Goal: Information Seeking & Learning: Learn about a topic

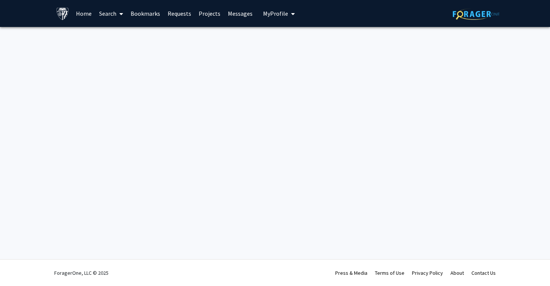
click at [283, 6] on button "My Profile" at bounding box center [279, 13] width 36 height 27
click at [98, 20] on link "Search" at bounding box center [110, 13] width 31 height 26
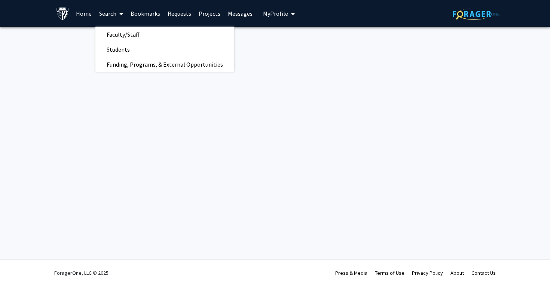
click at [91, 13] on link "Home" at bounding box center [83, 13] width 23 height 26
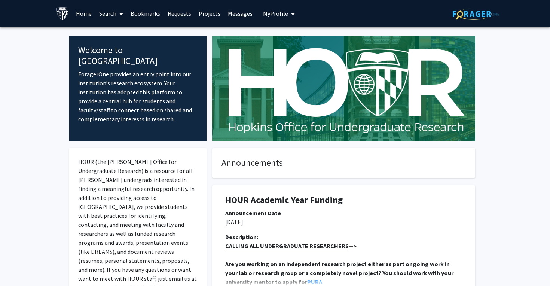
click at [116, 17] on link "Search" at bounding box center [110, 13] width 31 height 26
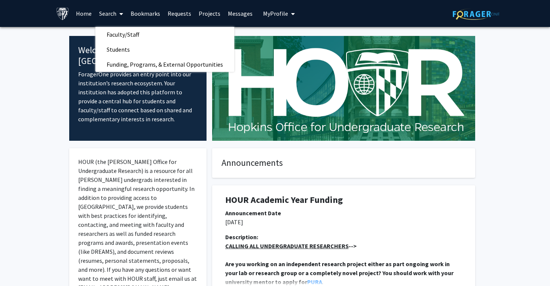
click at [369, 165] on h4 "Announcements" at bounding box center [343, 162] width 244 height 11
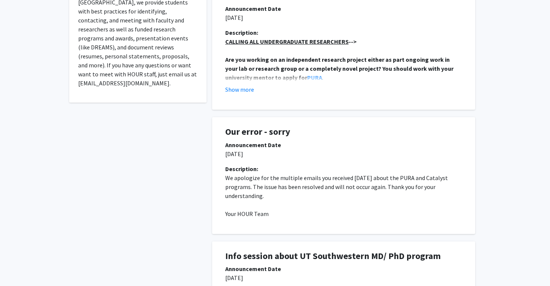
scroll to position [206, 0]
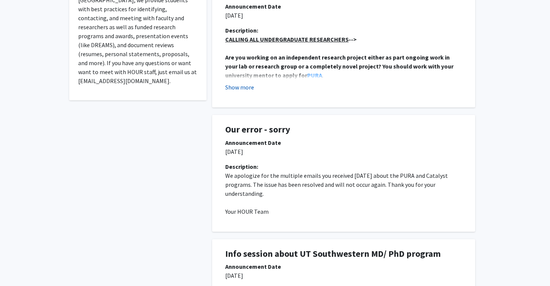
click at [239, 87] on button "Show more" at bounding box center [239, 87] width 29 height 9
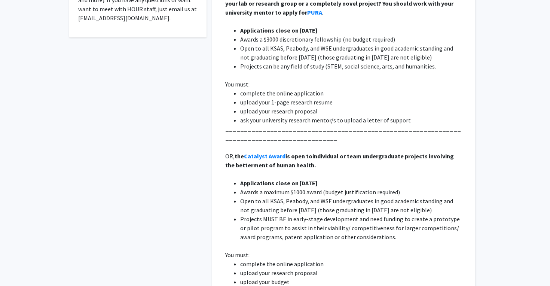
scroll to position [157, 0]
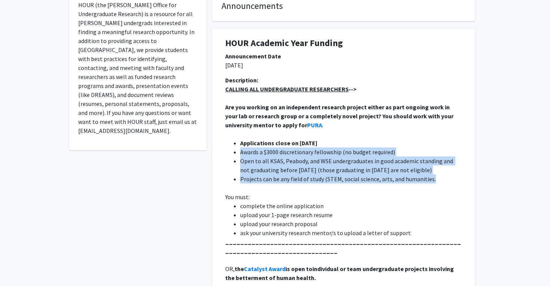
drag, startPoint x: 236, startPoint y: 153, endPoint x: 439, endPoint y: 176, distance: 204.6
click at [439, 176] on ul "Applications close on [DATE] Awards a $3000 discretionary fellowship (no budget…" at bounding box center [343, 160] width 237 height 45
click at [436, 177] on li "Projects can be any field of study (STEM, social science, arts, and humanities." at bounding box center [351, 178] width 222 height 9
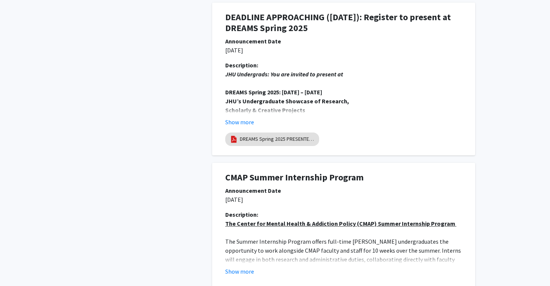
scroll to position [1681, 0]
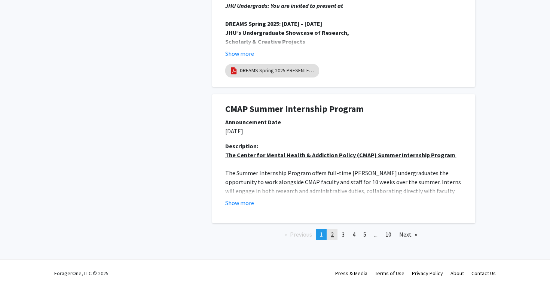
click at [333, 234] on link "page 2" at bounding box center [332, 233] width 10 height 11
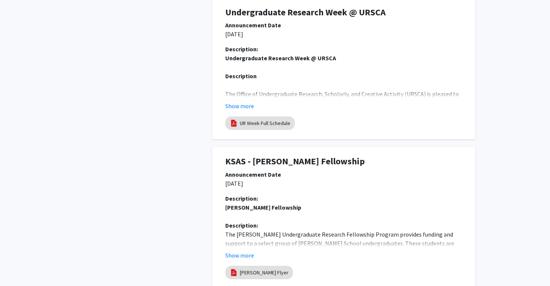
scroll to position [1461, 0]
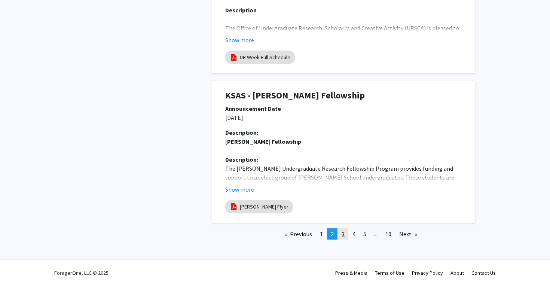
click at [345, 235] on link "page 3" at bounding box center [343, 233] width 10 height 11
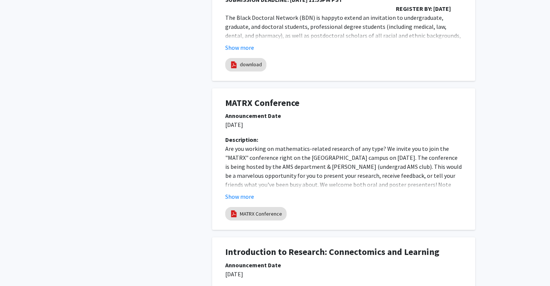
scroll to position [1452, 0]
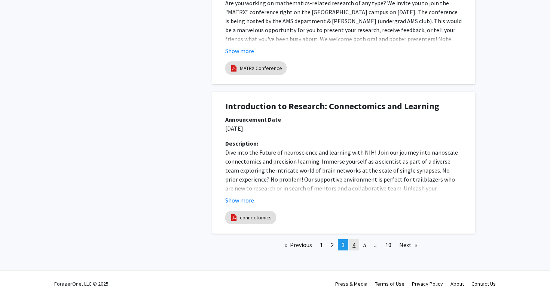
click at [354, 241] on span "4" at bounding box center [353, 244] width 3 height 7
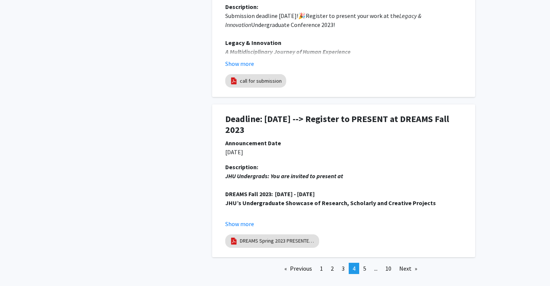
scroll to position [1517, 0]
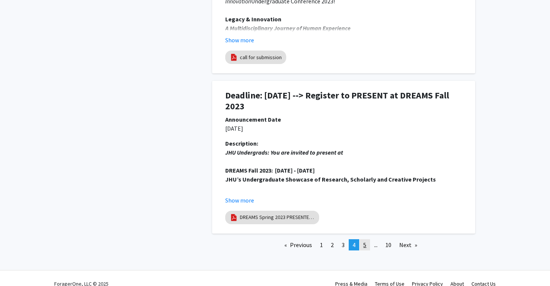
click at [362, 239] on link "page 5" at bounding box center [364, 244] width 10 height 11
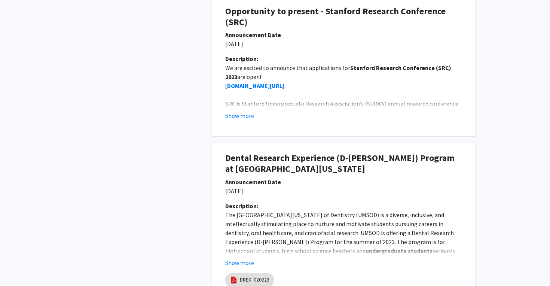
scroll to position [1438, 0]
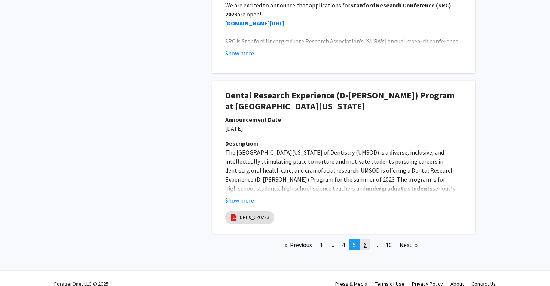
click at [365, 241] on span "6" at bounding box center [364, 244] width 3 height 7
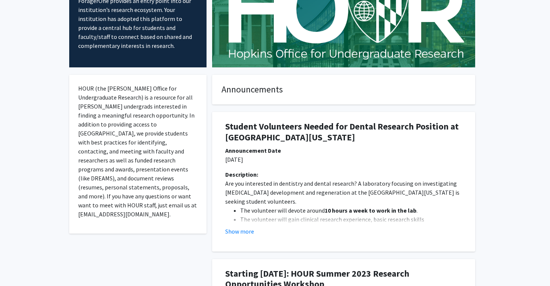
scroll to position [0, 0]
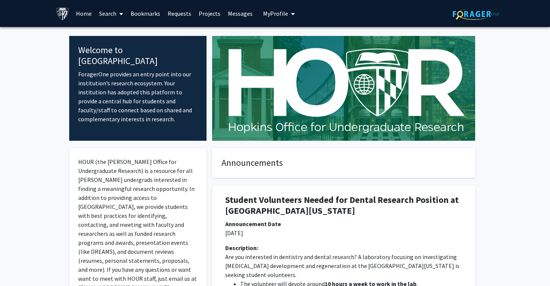
click at [224, 17] on link "Messages" at bounding box center [240, 13] width 32 height 26
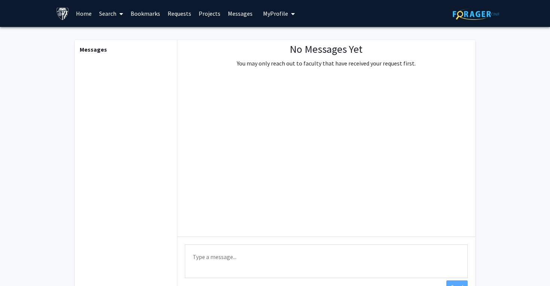
click at [202, 18] on link "Projects" at bounding box center [209, 13] width 29 height 26
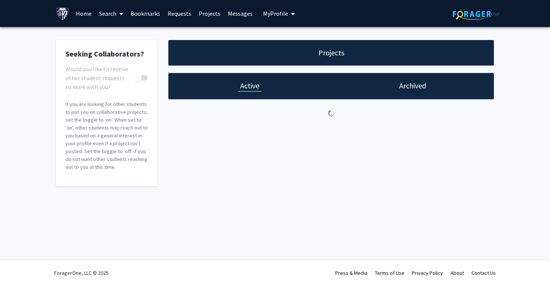
checkbox input "true"
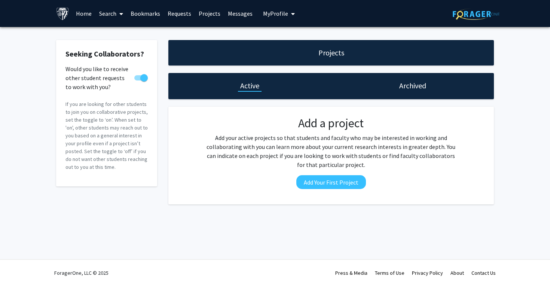
click at [320, 70] on div "Projects Active Archived Add a project Add your active projects so that student…" at bounding box center [331, 122] width 337 height 164
click at [177, 11] on link "Requests" at bounding box center [179, 13] width 31 height 26
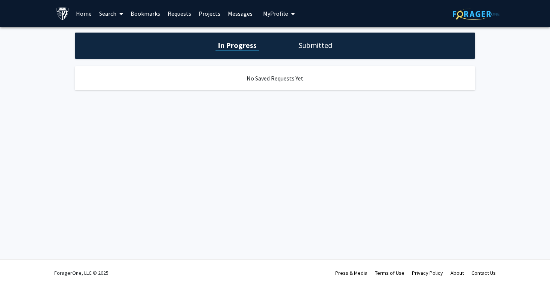
click at [145, 15] on link "Bookmarks" at bounding box center [145, 13] width 37 height 26
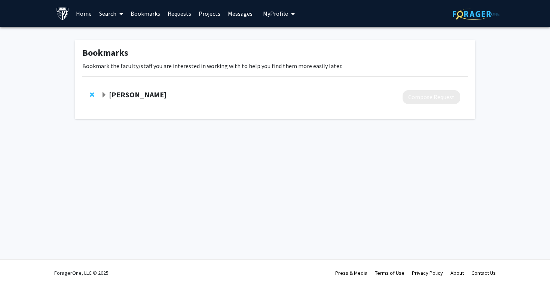
click at [111, 99] on div "[PERSON_NAME]" at bounding box center [182, 94] width 162 height 9
click at [110, 97] on strong "[PERSON_NAME]" at bounding box center [138, 94] width 58 height 9
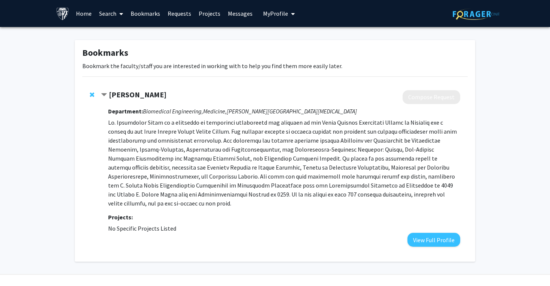
click at [274, 18] on button "My Profile" at bounding box center [279, 13] width 36 height 27
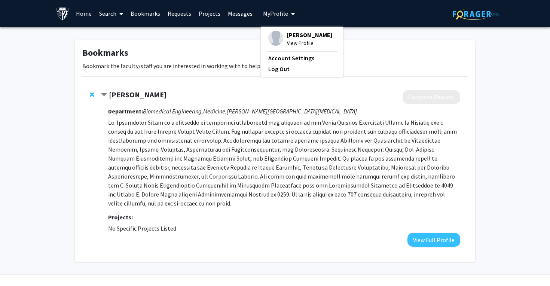
click at [232, 16] on link "Messages" at bounding box center [240, 13] width 32 height 26
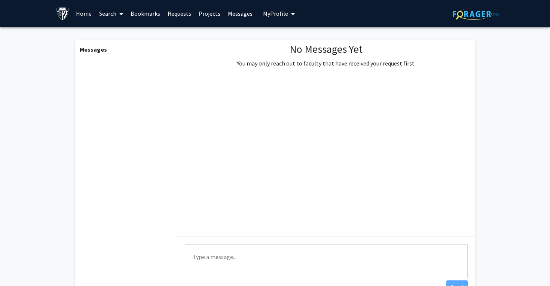
click at [224, 15] on link "Messages" at bounding box center [240, 13] width 32 height 26
click at [74, 18] on link "Home" at bounding box center [83, 13] width 23 height 26
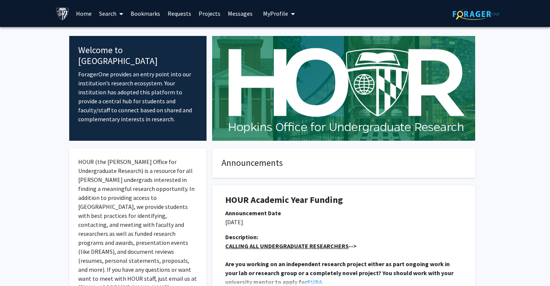
click at [123, 16] on link "Search" at bounding box center [110, 13] width 31 height 26
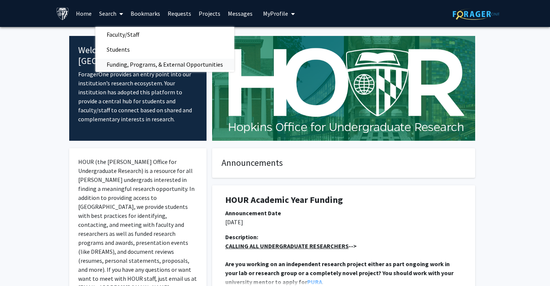
click at [137, 64] on span "Funding, Programs, & External Opportunities" at bounding box center [164, 64] width 139 height 15
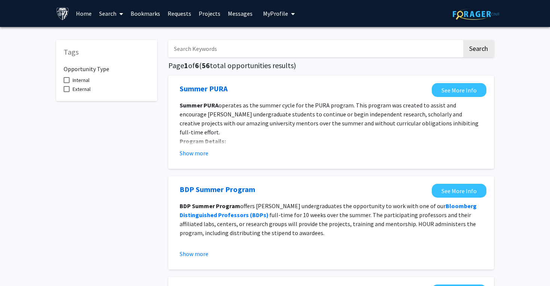
click at [88, 77] on span "Internal" at bounding box center [81, 80] width 17 height 9
click at [67, 83] on input "Internal" at bounding box center [66, 83] width 0 height 0
checkbox input "true"
click at [86, 86] on span "External" at bounding box center [82, 88] width 18 height 9
click at [67, 92] on input "External" at bounding box center [66, 92] width 0 height 0
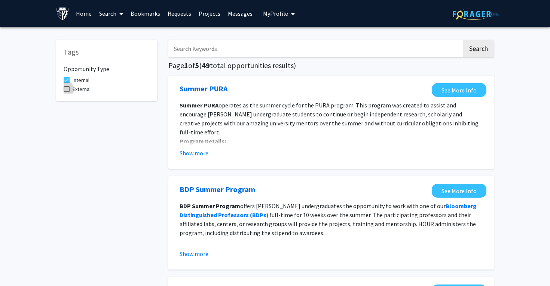
checkbox input "true"
click at [84, 81] on span "Internal" at bounding box center [81, 80] width 17 height 9
click at [67, 83] on input "Internal" at bounding box center [66, 83] width 0 height 0
checkbox input "false"
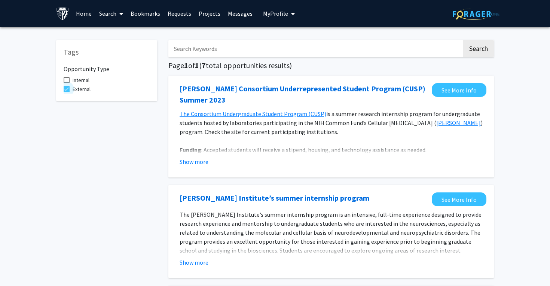
click at [83, 89] on span "External" at bounding box center [82, 88] width 18 height 9
click at [67, 92] on input "External" at bounding box center [66, 92] width 0 height 0
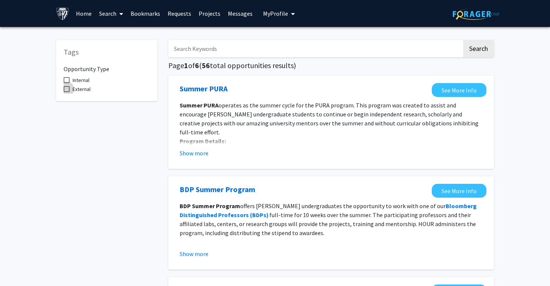
click at [83, 85] on span "External" at bounding box center [82, 88] width 18 height 9
click at [67, 92] on input "External" at bounding box center [66, 92] width 0 height 0
checkbox input "true"
